Goal: Information Seeking & Learning: Learn about a topic

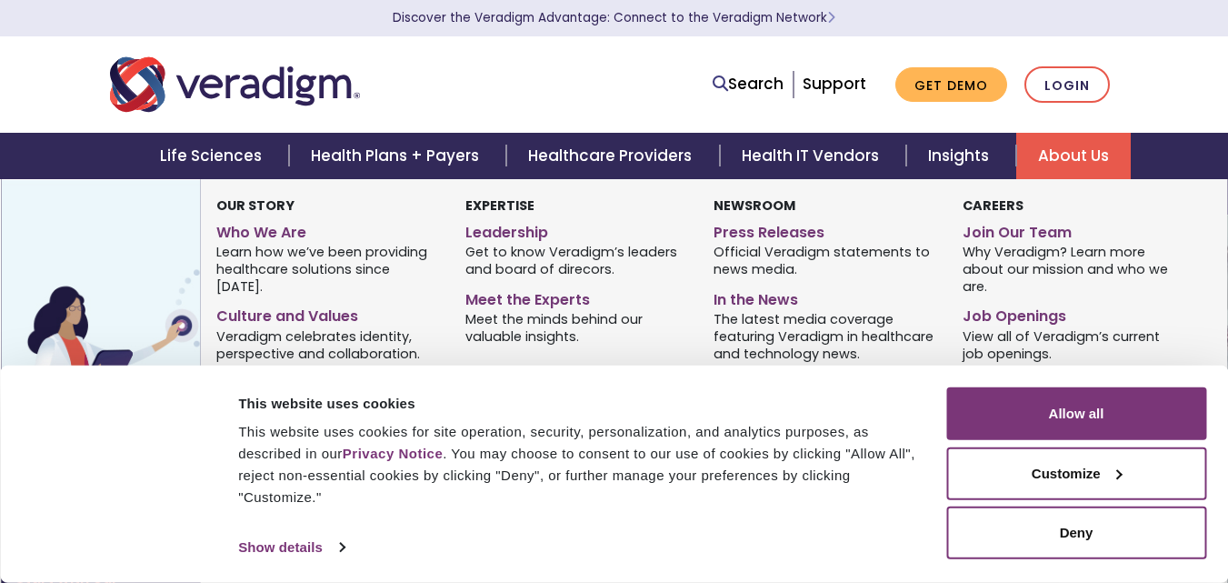
click at [1067, 149] on link "About Us" at bounding box center [1073, 156] width 115 height 46
click at [1006, 218] on link "Join Our Team" at bounding box center [1073, 229] width 221 height 26
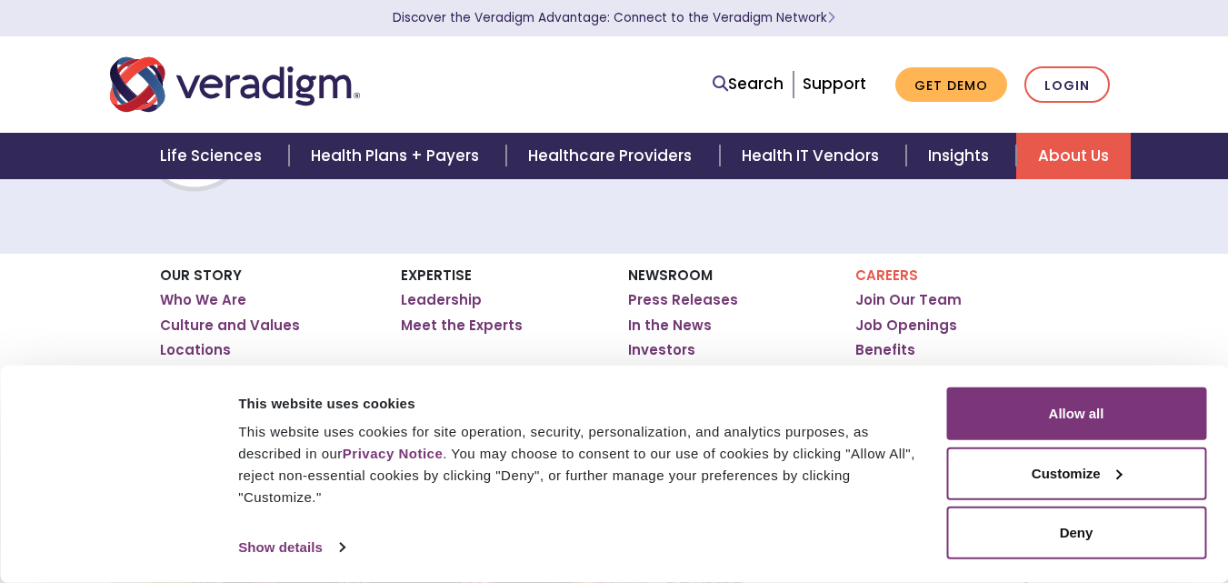
scroll to position [148, 0]
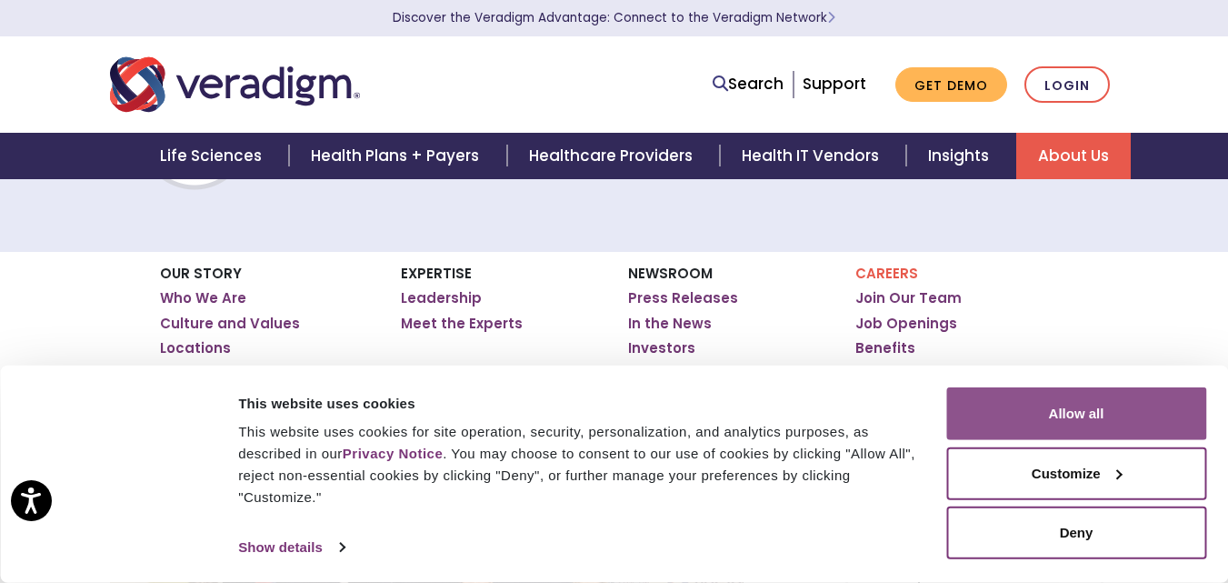
click at [1095, 412] on button "Allow all" at bounding box center [1076, 413] width 260 height 53
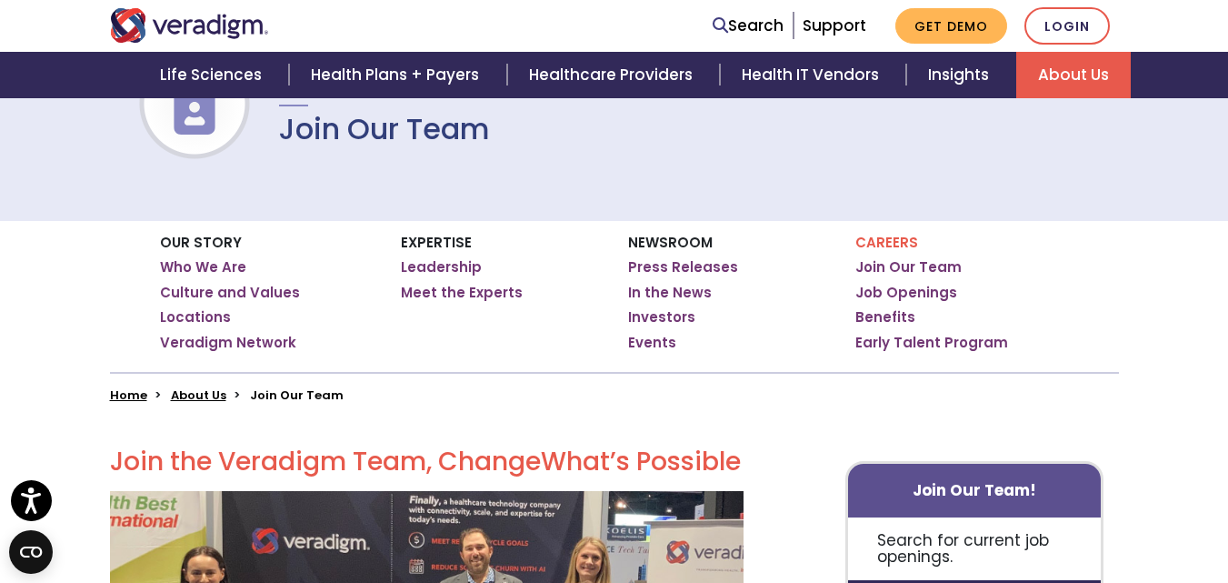
scroll to position [178, 0]
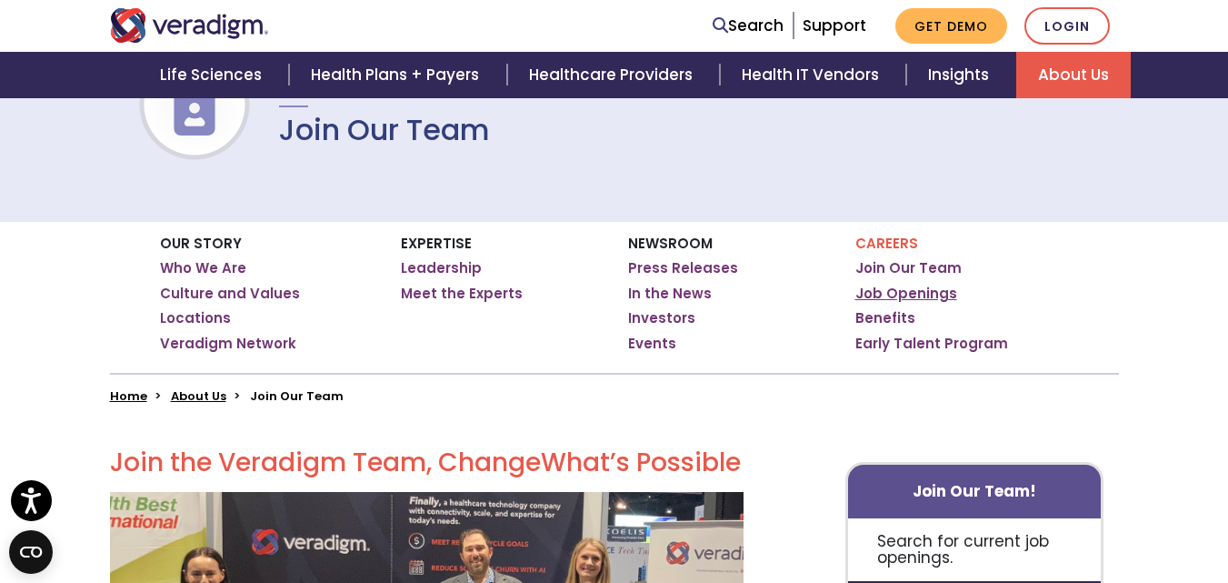
click at [901, 286] on link "Job Openings" at bounding box center [906, 293] width 102 height 18
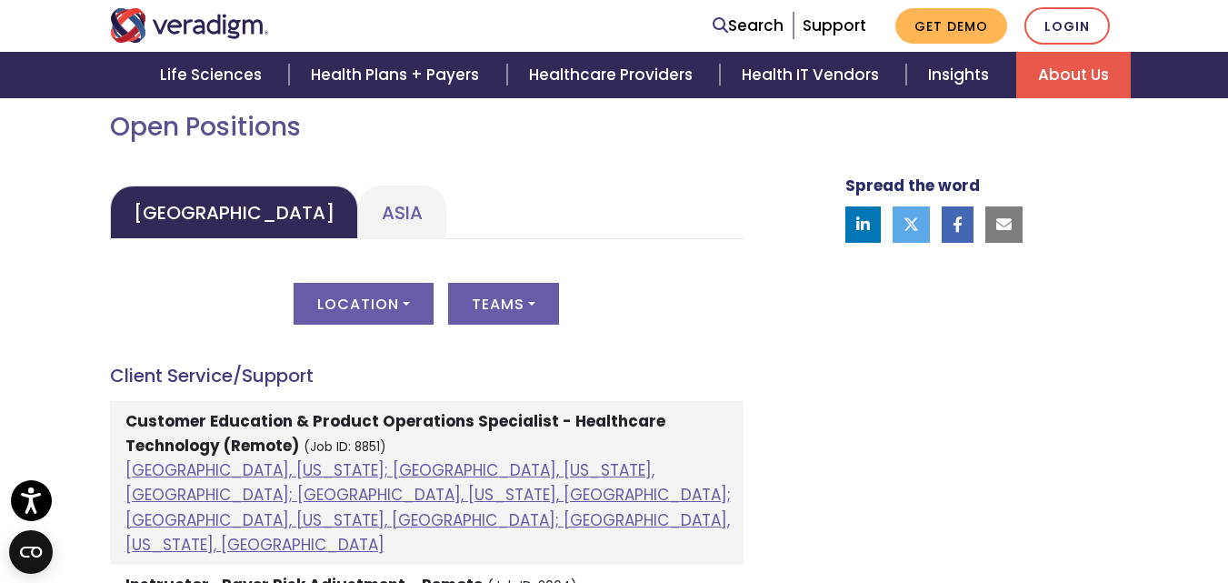
scroll to position [847, 0]
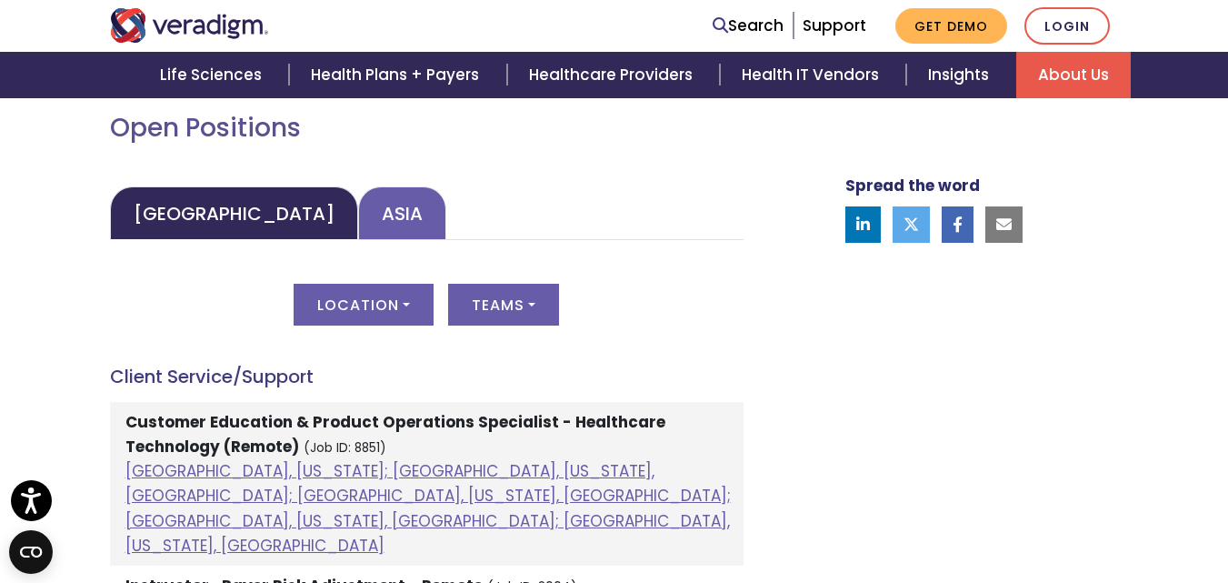
click at [358, 209] on link "Asia" at bounding box center [402, 213] width 88 height 54
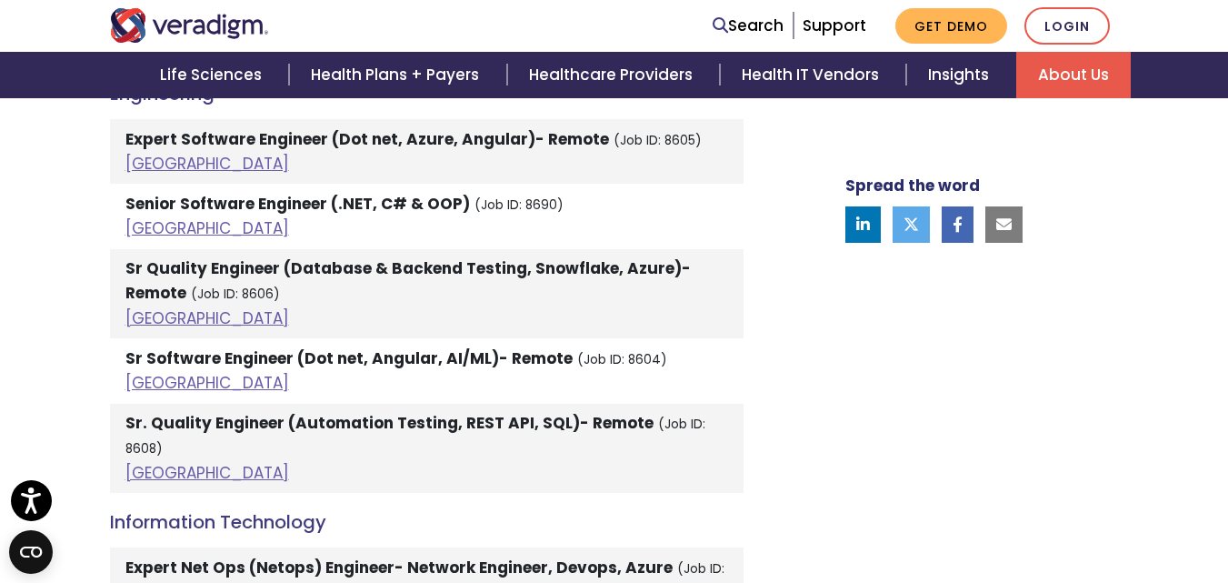
scroll to position [2462, 0]
click at [385, 422] on strong "Sr. Quality Engineer (Automation Testing, REST API, SQL)- Remote" at bounding box center [389, 422] width 528 height 22
click at [644, 424] on li "Sr. Quality Engineer (Automation Testing, REST API, SQL)- Remote (Job ID: 8608)…" at bounding box center [427, 448] width 634 height 90
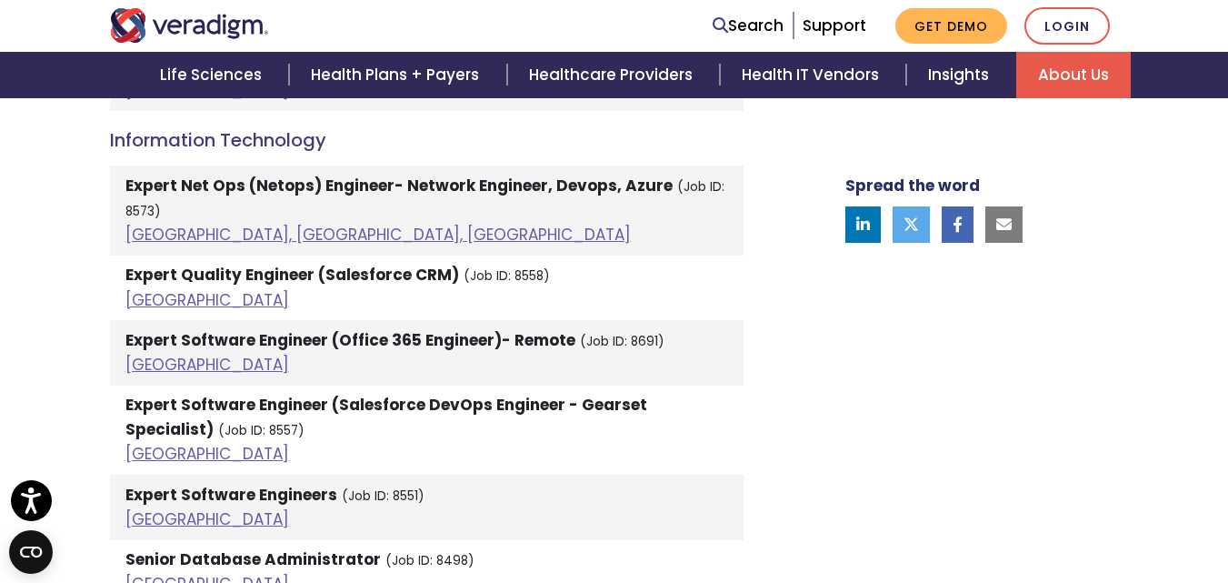
scroll to position [2842, 0]
